Goal: Task Accomplishment & Management: Manage account settings

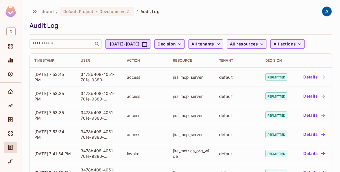
click at [75, 19] on div "drund / Default Project : Development / Audit Log Audit Log ​ Sep 29, 2025 - Se…" at bounding box center [181, 27] width 303 height 42
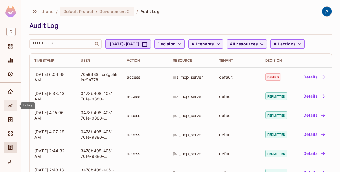
click at [10, 103] on icon "Policy" at bounding box center [11, 106] width 6 height 6
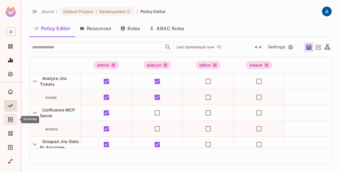
click at [10, 115] on div "Directory" at bounding box center [10, 120] width 13 height 12
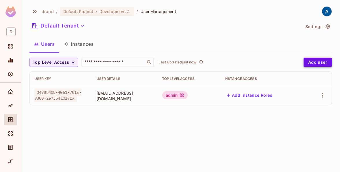
click at [323, 65] on button "Add user" at bounding box center [318, 62] width 28 height 9
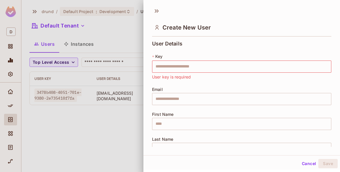
click at [113, 117] on div at bounding box center [170, 86] width 340 height 172
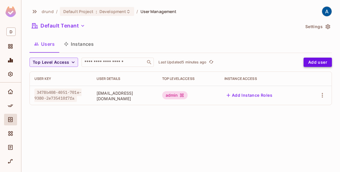
click at [322, 61] on button "Add user" at bounding box center [318, 62] width 28 height 9
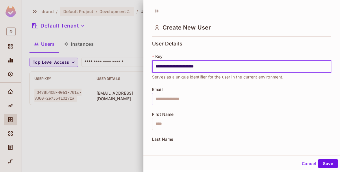
type input "**********"
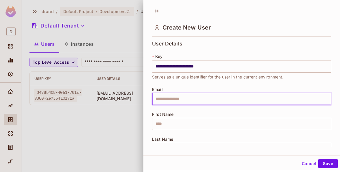
click at [190, 99] on input "text" at bounding box center [241, 99] width 179 height 12
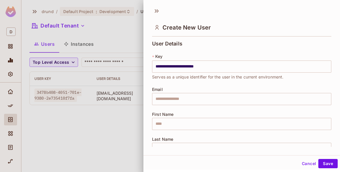
click at [217, 81] on div "**********" at bounding box center [241, 101] width 179 height 121
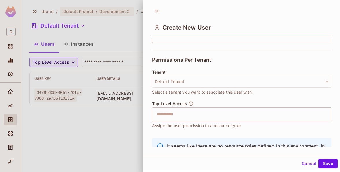
scroll to position [112, 0]
click at [288, 115] on input "text" at bounding box center [236, 114] width 167 height 12
click at [266, 95] on div "Tenant Default Tenant Select a tenant you want to associate this user with." at bounding box center [241, 84] width 179 height 31
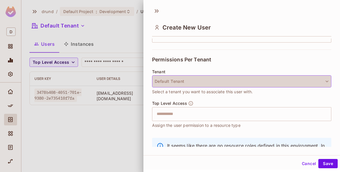
click at [266, 78] on button "Default Tenant" at bounding box center [241, 81] width 179 height 12
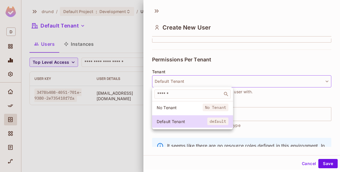
click at [265, 77] on div at bounding box center [170, 86] width 340 height 172
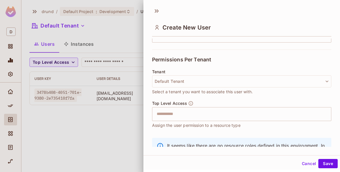
click at [264, 60] on div "Permissions Per Tenant" at bounding box center [241, 59] width 179 height 20
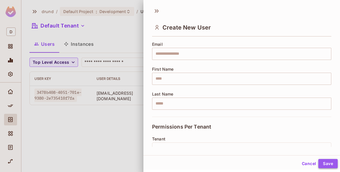
click at [325, 165] on button "Save" at bounding box center [328, 163] width 19 height 9
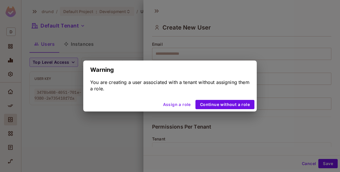
click at [188, 104] on button "Assign a role" at bounding box center [177, 104] width 32 height 9
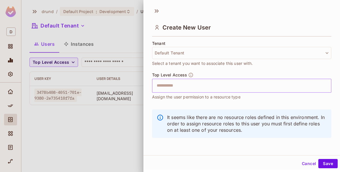
scroll to position [1, 0]
click at [232, 86] on input "text" at bounding box center [236, 85] width 167 height 12
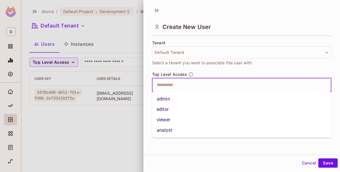
click at [220, 100] on li "admin" at bounding box center [241, 99] width 179 height 10
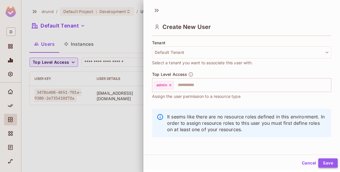
click at [328, 162] on button "Save" at bounding box center [328, 162] width 19 height 9
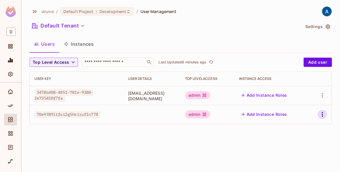
click at [325, 116] on icon "button" at bounding box center [322, 114] width 7 height 7
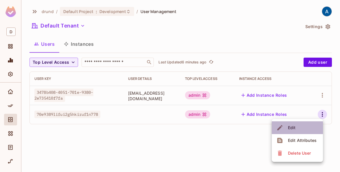
click at [300, 127] on li "Edit" at bounding box center [297, 127] width 51 height 13
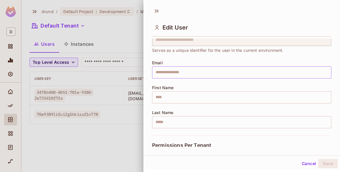
scroll to position [26, 0]
click at [233, 94] on input "text" at bounding box center [241, 97] width 179 height 12
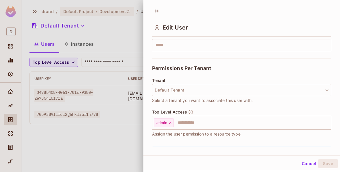
scroll to position [141, 0]
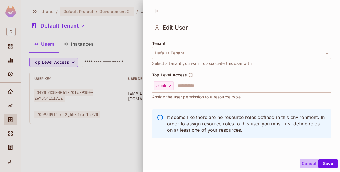
click at [306, 162] on button "Cancel" at bounding box center [309, 163] width 19 height 9
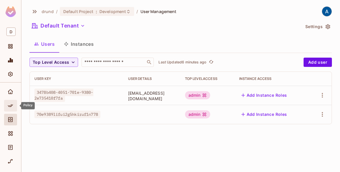
click at [12, 103] on icon "Policy" at bounding box center [11, 106] width 6 height 6
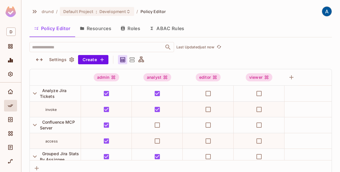
click at [127, 29] on button "Roles" at bounding box center [130, 28] width 29 height 14
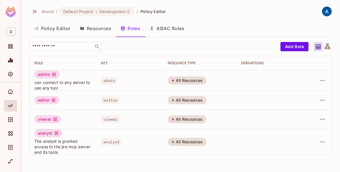
click at [51, 30] on button "Policy Editor" at bounding box center [53, 28] width 46 height 14
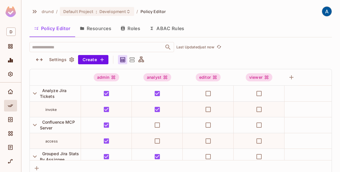
click at [132, 60] on icon at bounding box center [131, 59] width 7 height 7
